Goal: Information Seeking & Learning: Learn about a topic

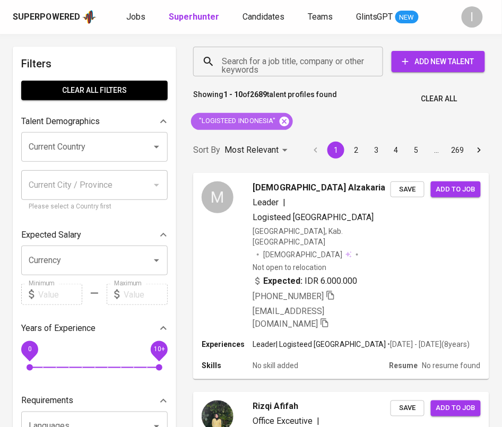
click at [289, 122] on icon at bounding box center [285, 122] width 12 height 12
click at [299, 61] on input "Search for a job title, company or other keywords" at bounding box center [290, 61] width 143 height 20
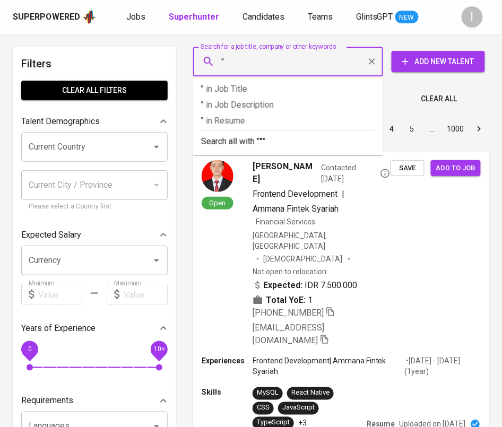
paste input "Swissôtel Living [GEOGRAPHIC_DATA]"
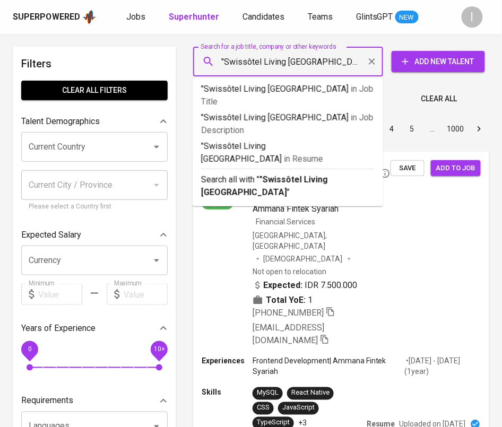
type input ""Swissôtel Living [GEOGRAPHIC_DATA]""
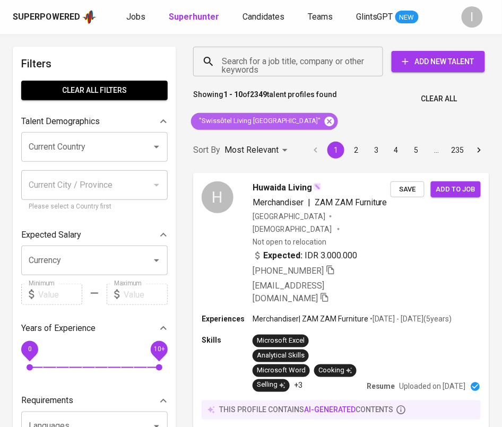
click at [325, 122] on icon at bounding box center [330, 121] width 10 height 10
click at [294, 63] on input "Search for a job title, company or other keywords" at bounding box center [290, 61] width 143 height 20
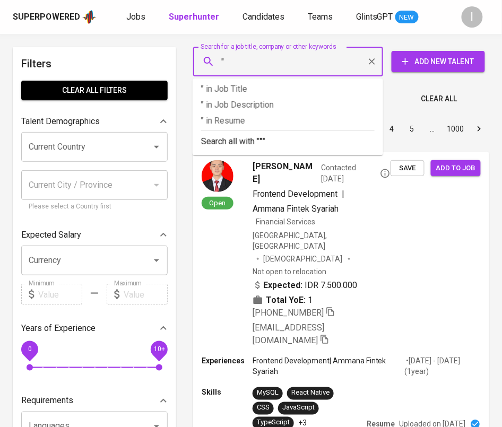
paste input "Swissôtel Living [GEOGRAPHIC_DATA]"
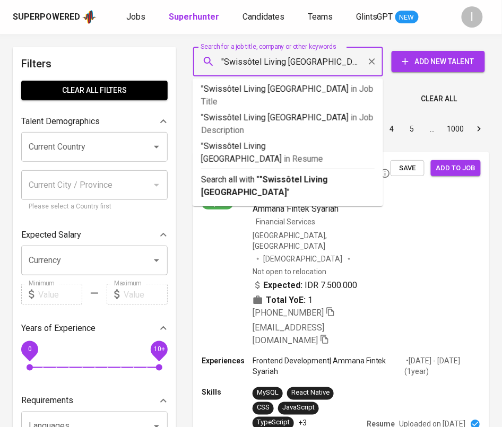
click at [250, 61] on input ""Swissôtel Living [GEOGRAPHIC_DATA]" at bounding box center [290, 61] width 143 height 20
drag, startPoint x: 283, startPoint y: 63, endPoint x: 338, endPoint y: 65, distance: 54.7
click at [338, 65] on input ""Swissotel Living [GEOGRAPHIC_DATA]" at bounding box center [290, 61] width 143 height 20
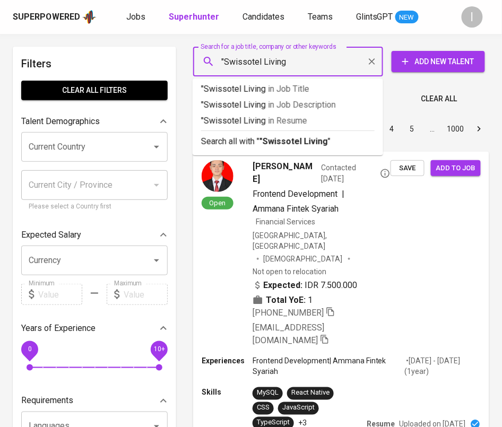
type input ""Swissotel Living""
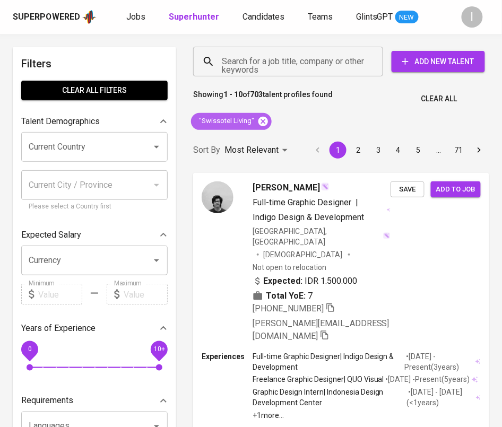
click at [263, 121] on icon at bounding box center [263, 121] width 10 height 10
click at [284, 69] on input "Search for a job title, company or other keywords" at bounding box center [290, 61] width 143 height 20
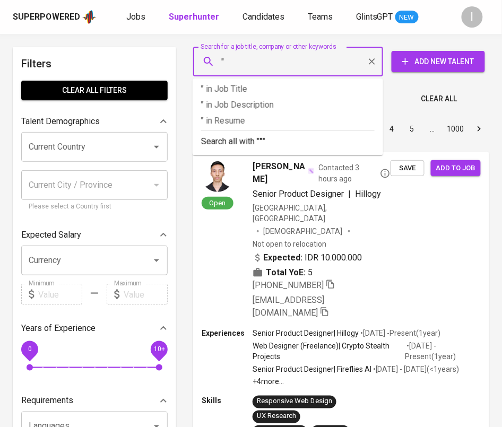
paste input "Energi [PERSON_NAME] Asia"
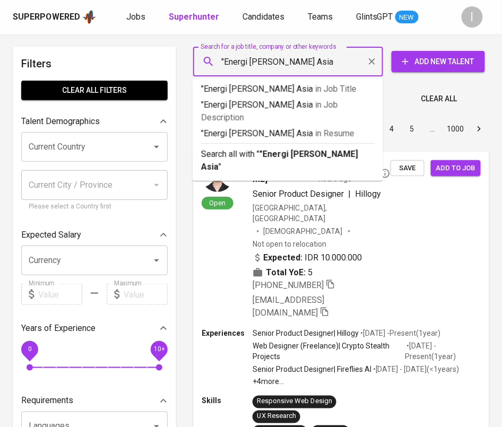
type input ""Energi [PERSON_NAME] Asia""
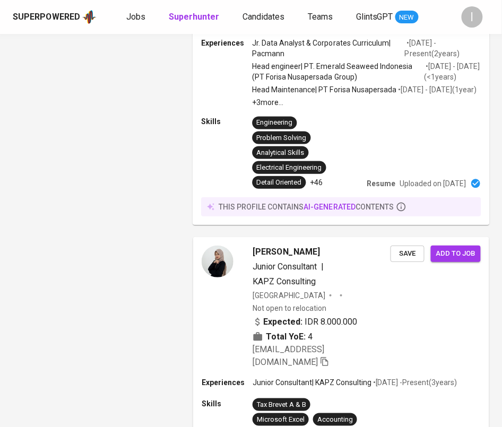
scroll to position [2367, 0]
